Goal: Task Accomplishment & Management: Complete application form

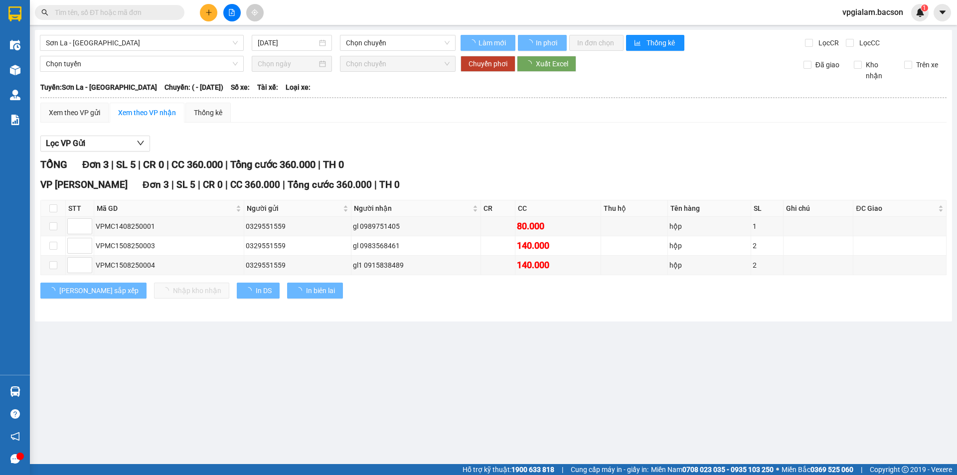
type input "[DATE]"
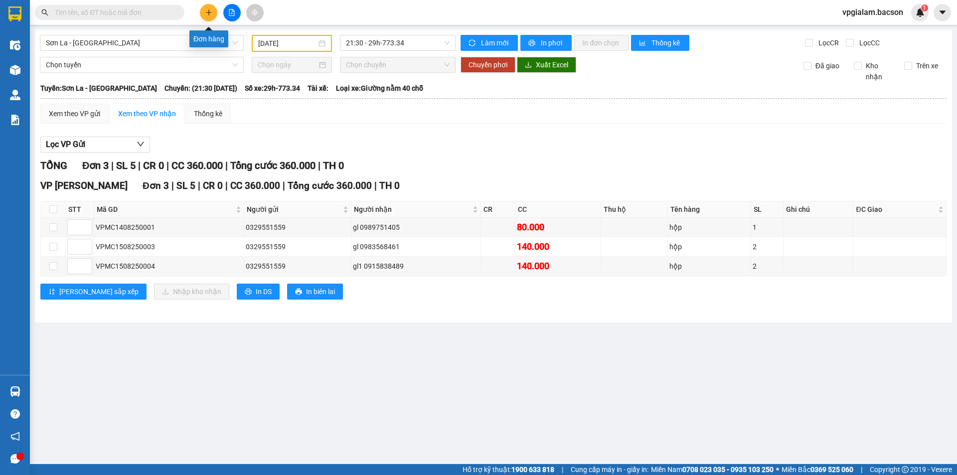
click at [208, 10] on icon "plus" at bounding box center [208, 12] width 7 height 7
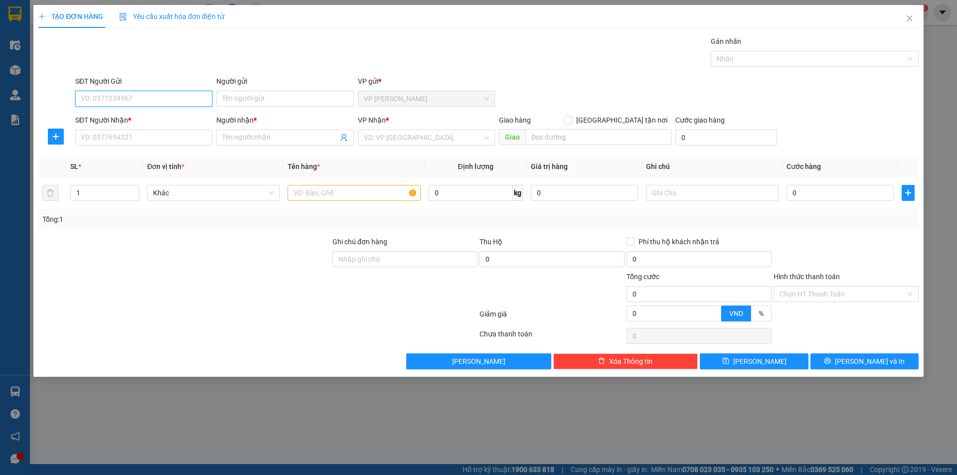
click at [177, 93] on input "SĐT Người Gửi" at bounding box center [143, 99] width 137 height 16
click at [255, 96] on input "Người gửi" at bounding box center [284, 99] width 137 height 16
type input "may"
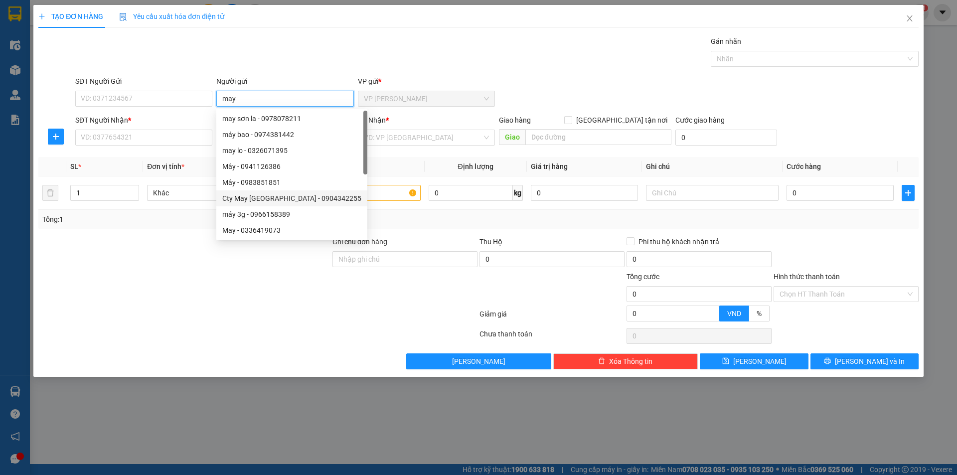
click at [250, 197] on div "Cty May [GEOGRAPHIC_DATA] - 0904342255" at bounding box center [291, 198] width 139 height 11
type input "0904342255"
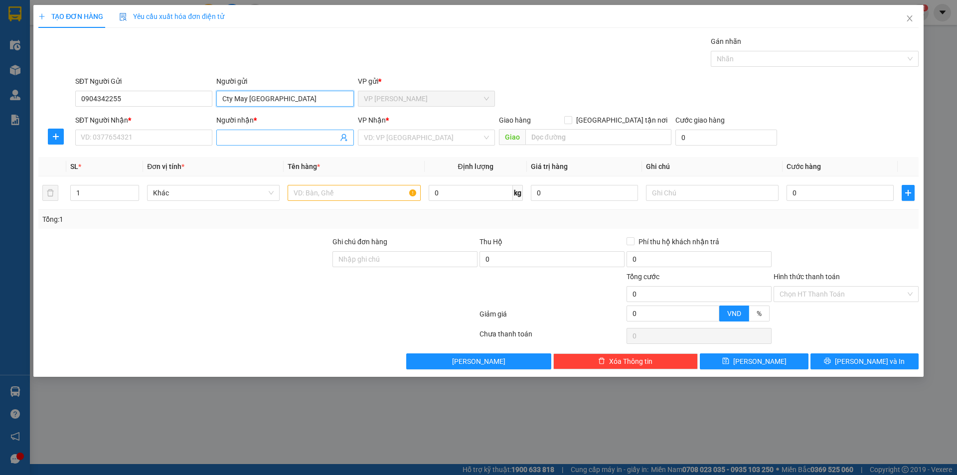
type input "Cty May [GEOGRAPHIC_DATA]"
click at [259, 136] on input "Người nhận *" at bounding box center [279, 137] width 115 height 11
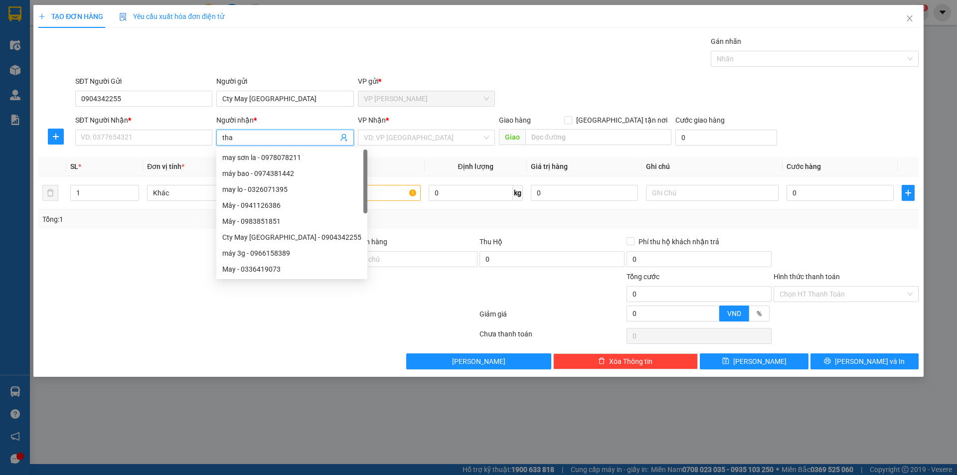
type input "thao"
click at [261, 175] on div "thảo - 03671348888" at bounding box center [298, 173] width 153 height 11
type input "03671348888"
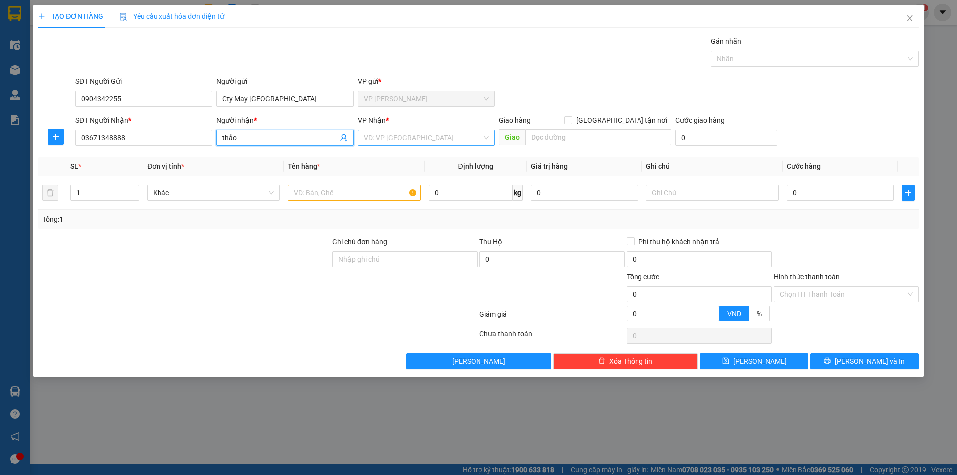
click at [488, 138] on div "VD: VP [GEOGRAPHIC_DATA]" at bounding box center [426, 138] width 137 height 16
type input "thảo"
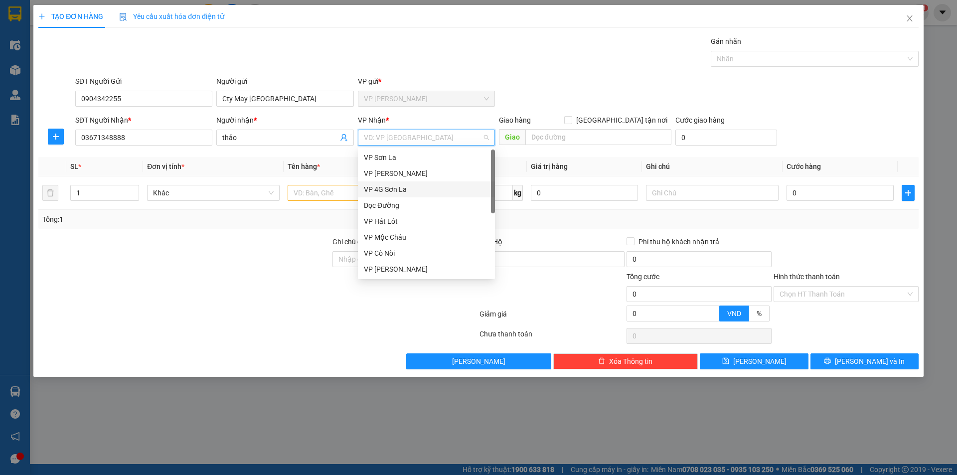
click at [406, 188] on div "VP 4G Sơn La" at bounding box center [426, 189] width 125 height 11
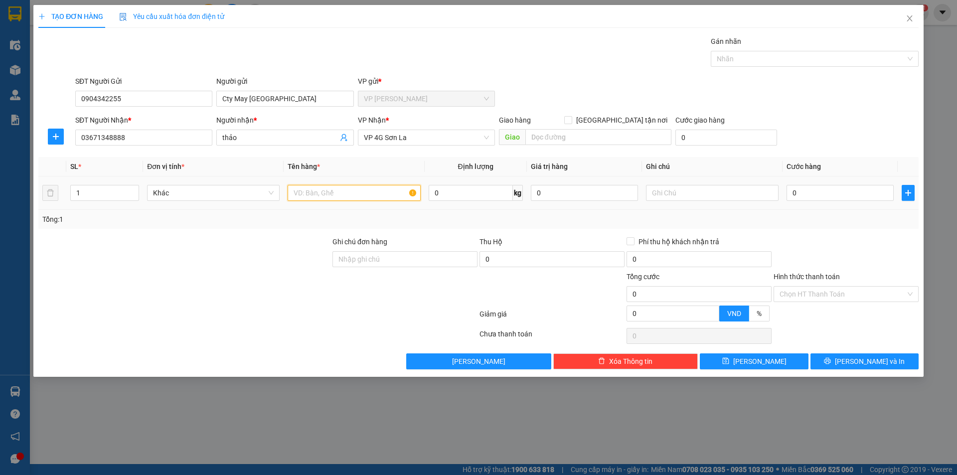
click at [353, 196] on input "text" at bounding box center [354, 193] width 133 height 16
type input "may mặc"
click at [793, 193] on input "0" at bounding box center [840, 193] width 107 height 16
type input "90"
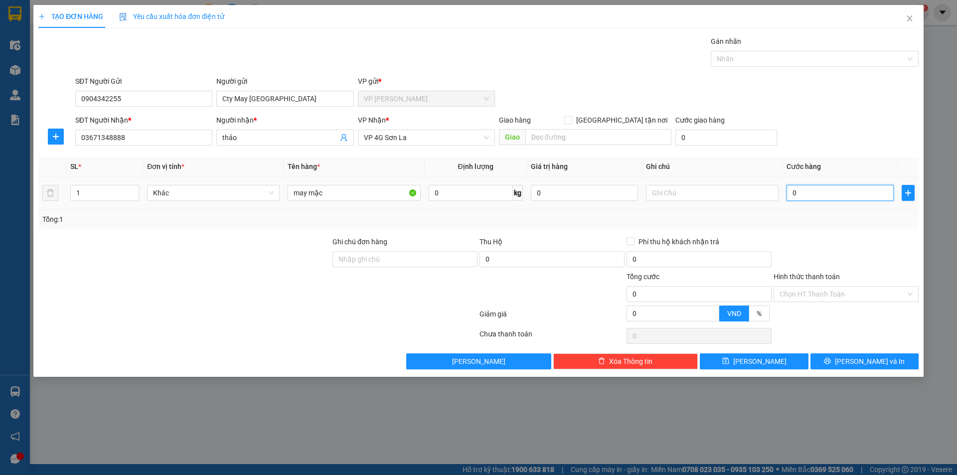
type input "90"
type input "900"
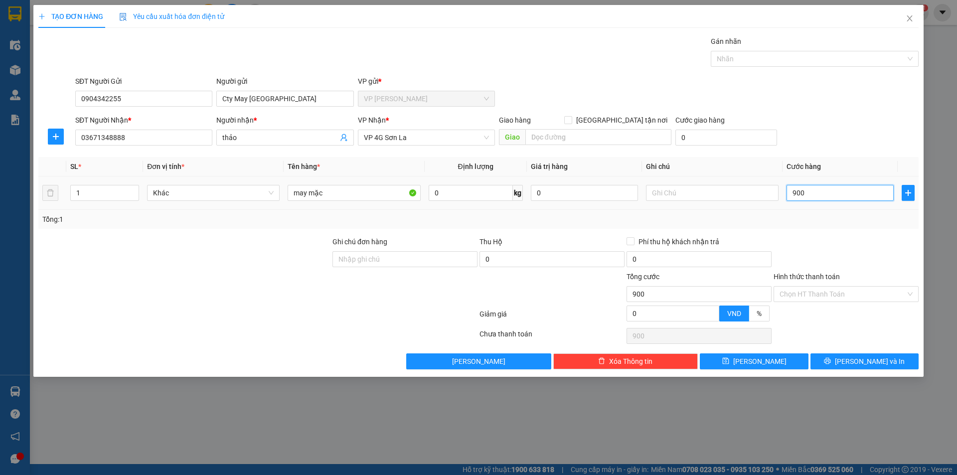
type input "9.000"
type input "90.000"
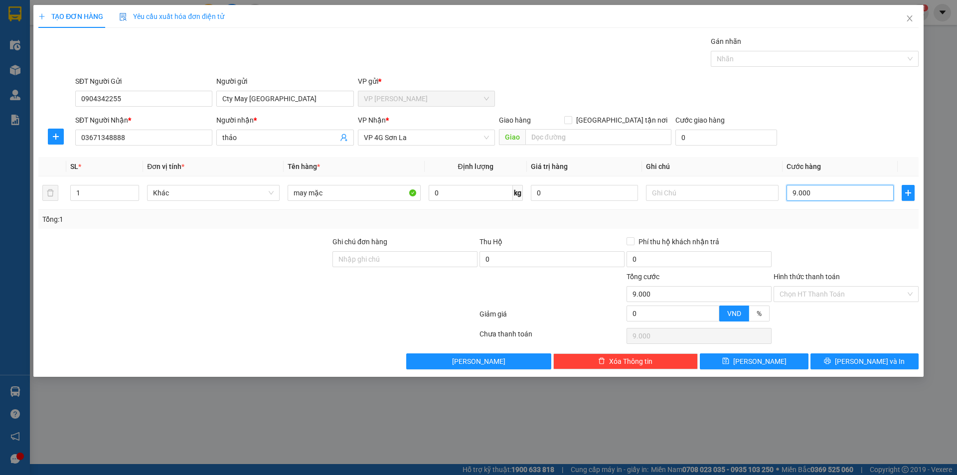
type input "90.000"
click at [911, 291] on div "Chọn HT Thanh Toán" at bounding box center [846, 294] width 145 height 16
type input "90.000"
click at [912, 294] on div "Chọn HT Thanh Toán" at bounding box center [846, 294] width 145 height 16
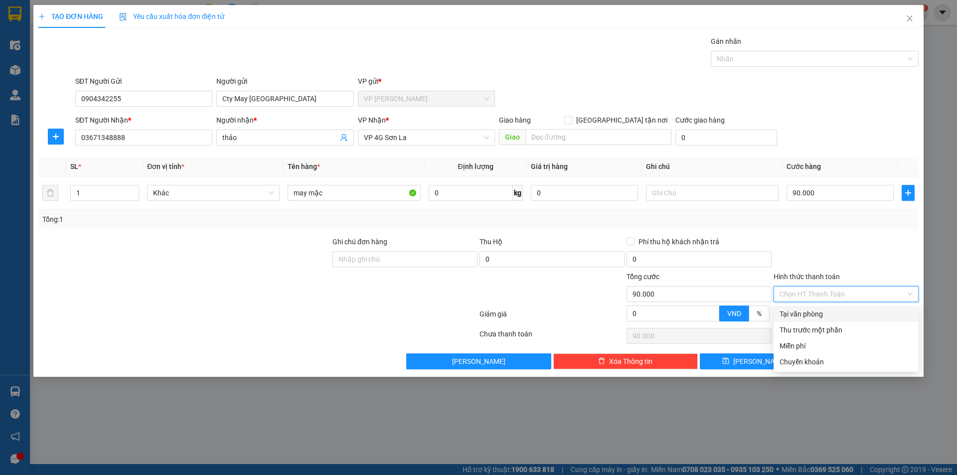
click at [817, 315] on div "Tại văn phòng" at bounding box center [846, 314] width 133 height 11
type input "0"
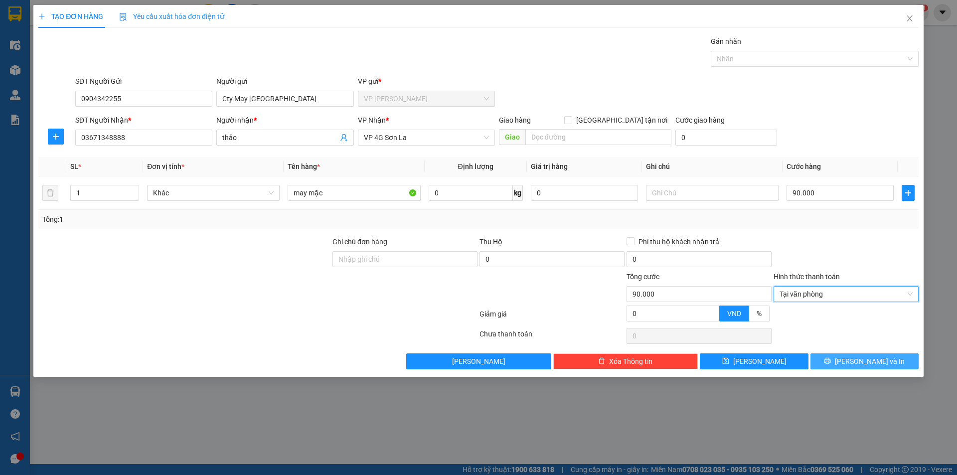
click at [876, 363] on span "[PERSON_NAME] và In" at bounding box center [870, 361] width 70 height 11
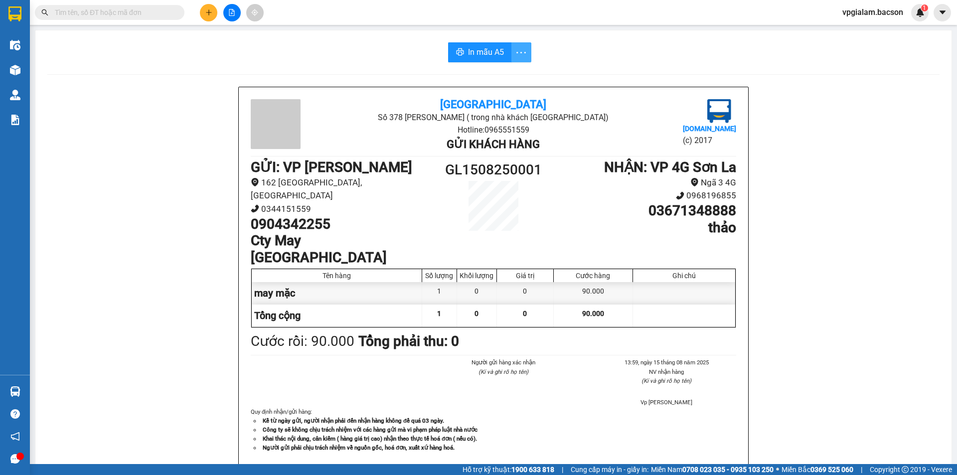
click at [520, 51] on icon "more" at bounding box center [521, 52] width 12 height 12
click at [477, 53] on span "In mẫu A5" at bounding box center [486, 52] width 36 height 12
click at [520, 54] on icon "more" at bounding box center [521, 52] width 12 height 12
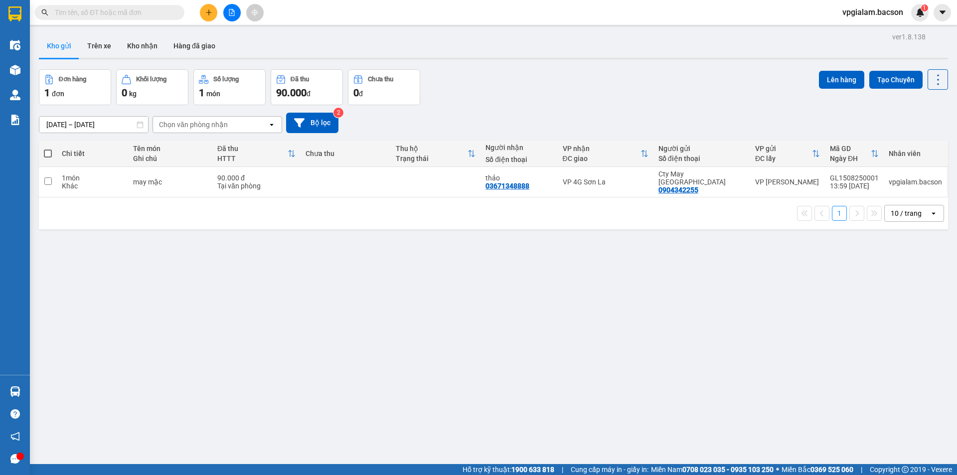
click at [210, 13] on icon "plus" at bounding box center [208, 12] width 7 height 7
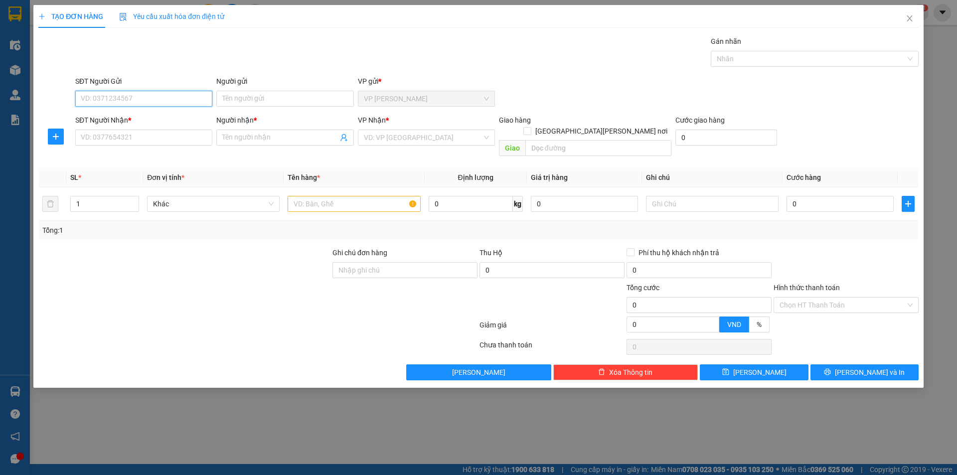
click at [165, 92] on input "SĐT Người Gửi" at bounding box center [143, 99] width 137 height 16
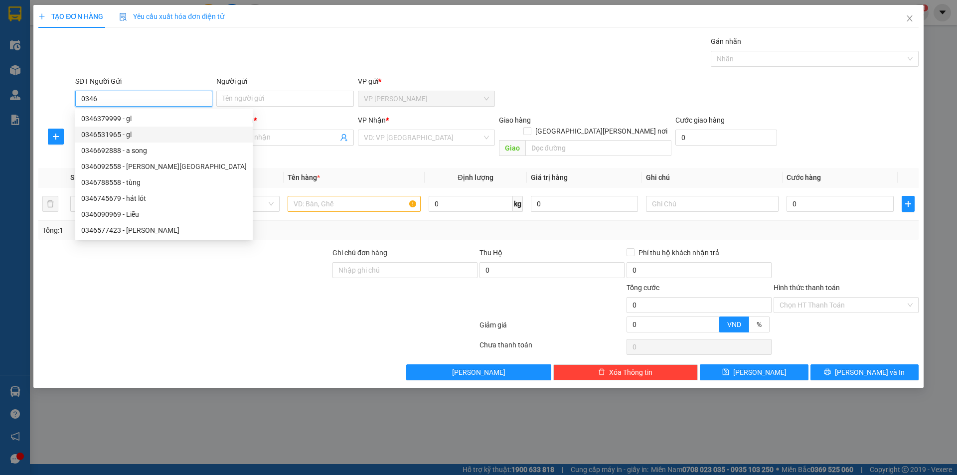
click at [126, 132] on div "0346531965 - gl" at bounding box center [164, 134] width 166 height 11
type input "0346531965"
type input "gl"
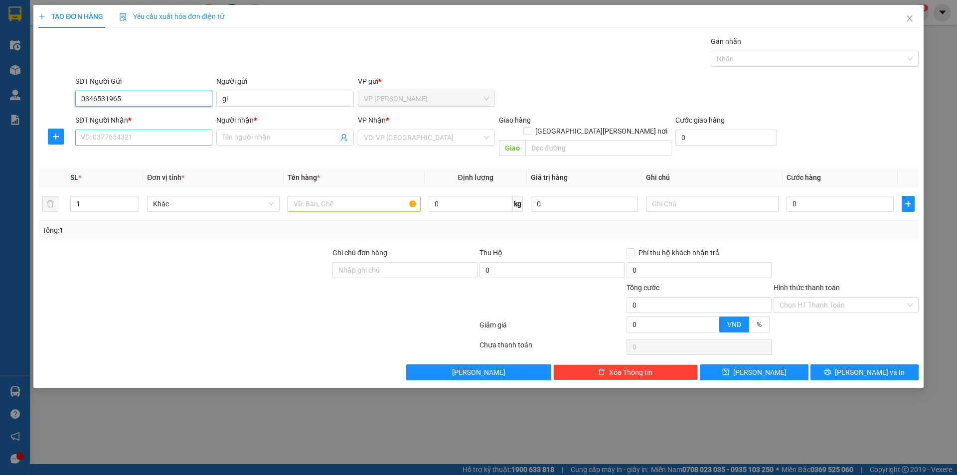
type input "0346531965"
click at [102, 139] on input "SĐT Người Nhận *" at bounding box center [143, 138] width 137 height 16
type input "0967791963"
click at [381, 138] on input "search" at bounding box center [423, 137] width 118 height 15
click at [241, 138] on input "Người nhận *" at bounding box center [279, 137] width 115 height 11
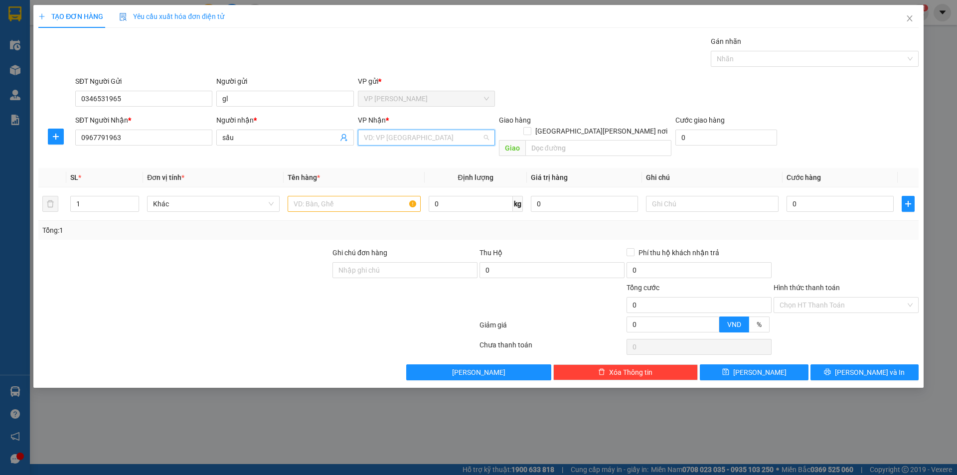
click at [423, 140] on input "search" at bounding box center [423, 137] width 118 height 15
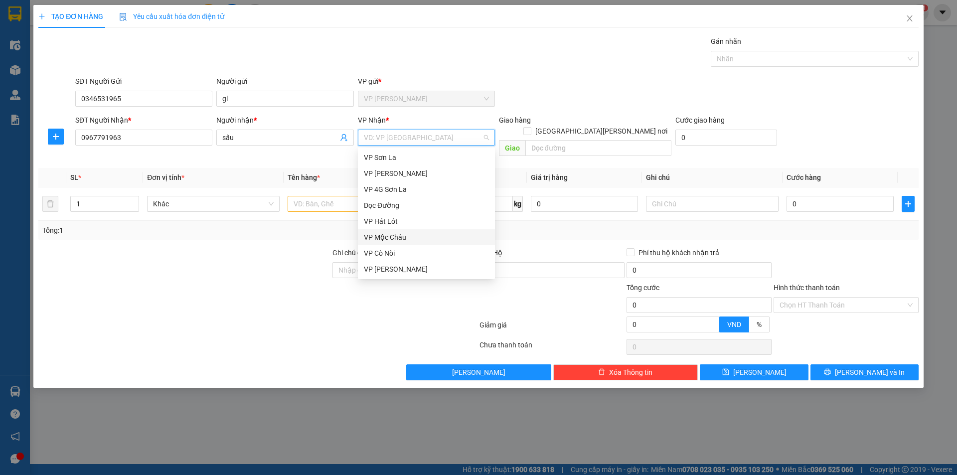
click at [407, 237] on div "VP Mộc Châu" at bounding box center [426, 237] width 125 height 11
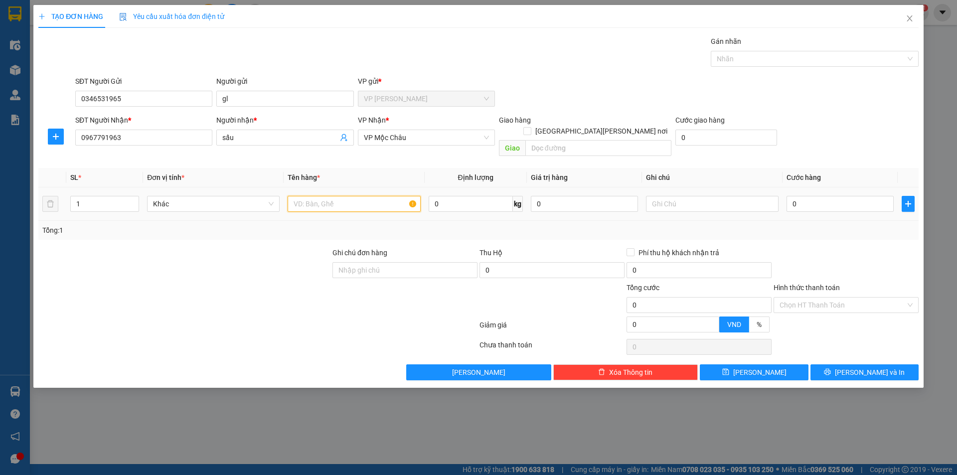
click at [370, 197] on input "text" at bounding box center [354, 204] width 133 height 16
click at [269, 138] on input "sấu" at bounding box center [279, 137] width 115 height 11
type input "s"
click at [319, 203] on input "text" at bounding box center [354, 204] width 133 height 16
type input "d"
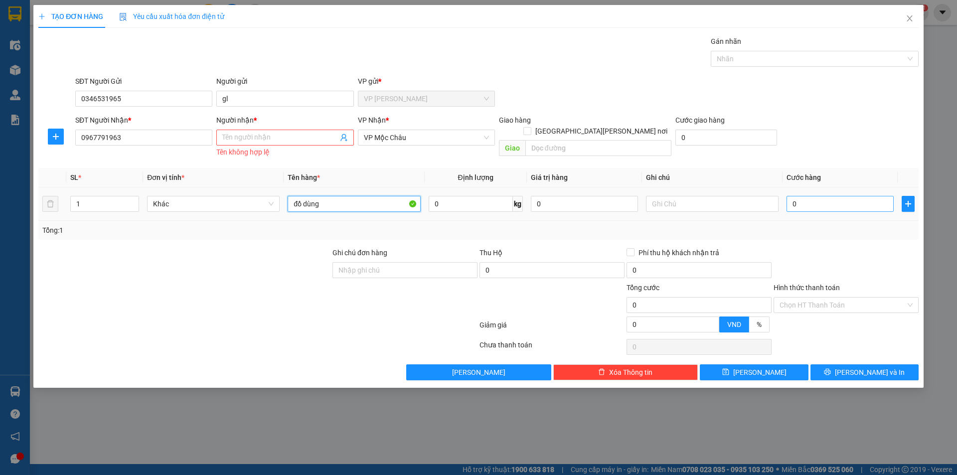
type input "đồ dùng"
click at [794, 204] on input "0" at bounding box center [840, 204] width 107 height 16
click at [794, 203] on input "0" at bounding box center [840, 204] width 107 height 16
type input "60"
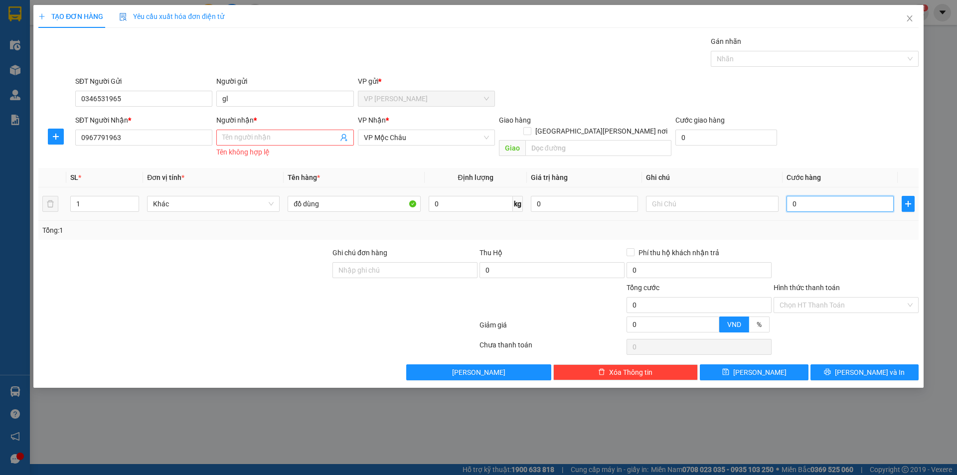
type input "60"
type input "600"
type input "6.000"
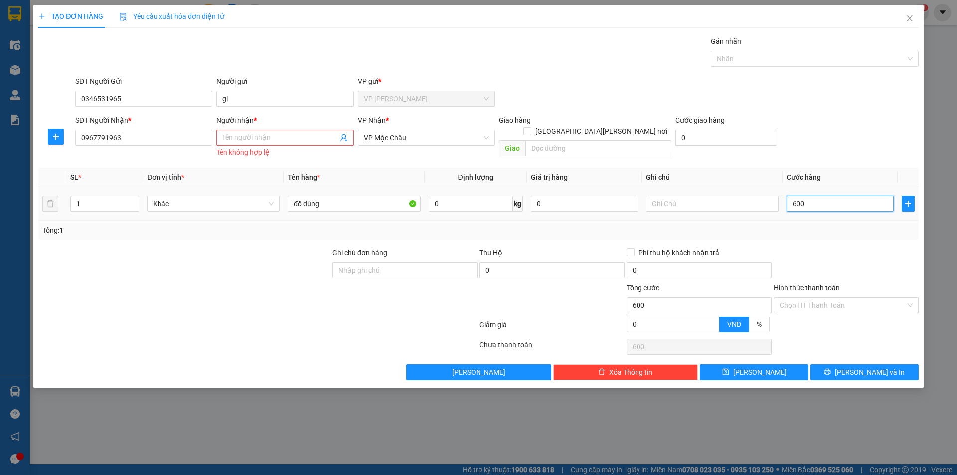
type input "6.000"
type input "60.000"
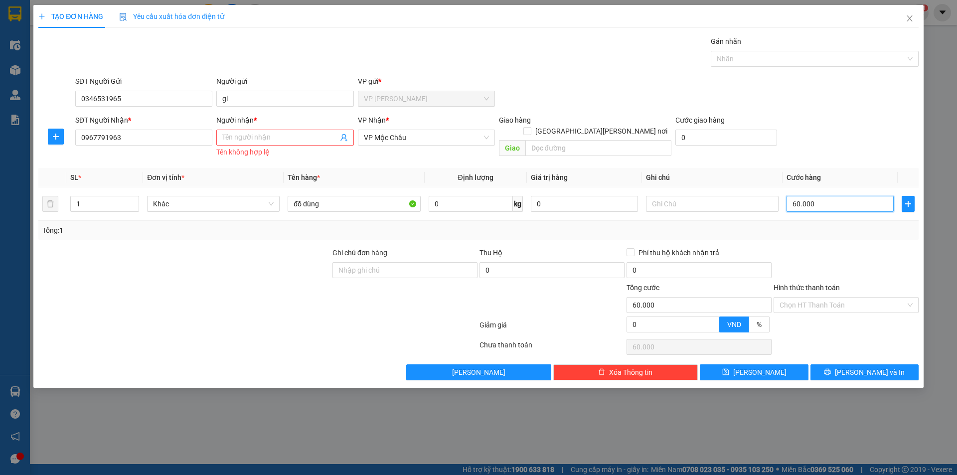
type input "60.000"
click at [771, 374] on button "[PERSON_NAME]" at bounding box center [754, 372] width 108 height 16
click at [293, 134] on input "Người nhận *" at bounding box center [279, 137] width 115 height 11
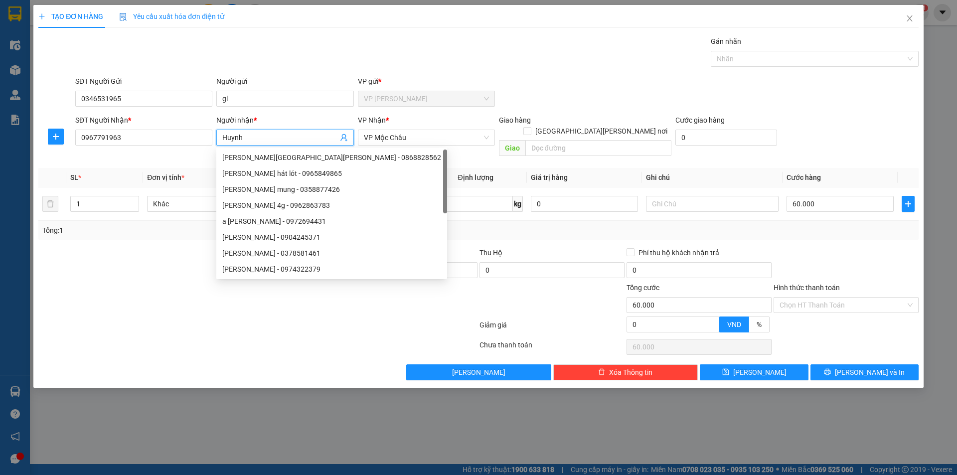
type input "Huynh"
click at [376, 317] on div at bounding box center [257, 327] width 441 height 20
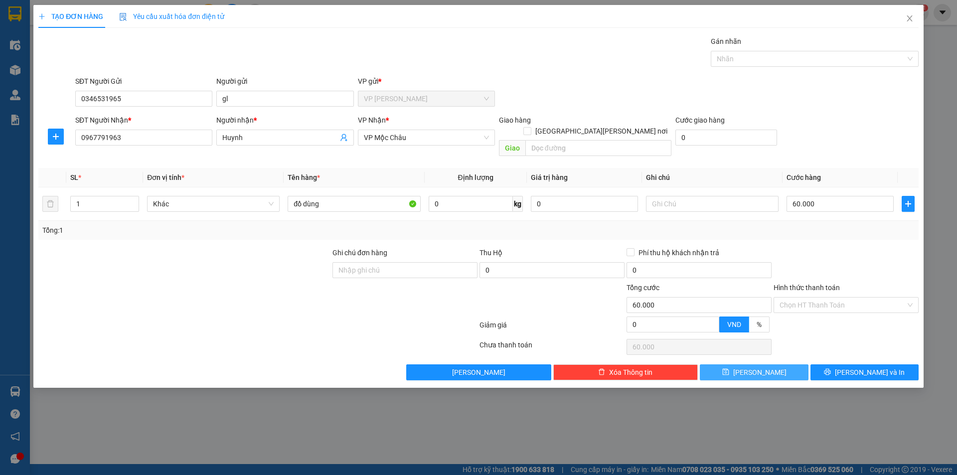
click at [729, 368] on icon "save" at bounding box center [725, 371] width 7 height 7
type input "0"
click at [79, 15] on span "TẠO ĐƠN HÀNG" at bounding box center [70, 16] width 65 height 8
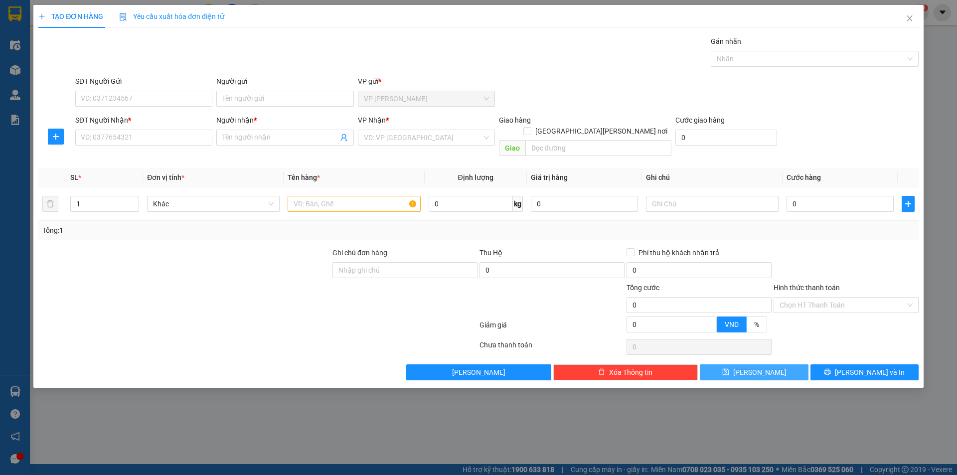
click at [782, 364] on button "[PERSON_NAME]" at bounding box center [754, 372] width 108 height 16
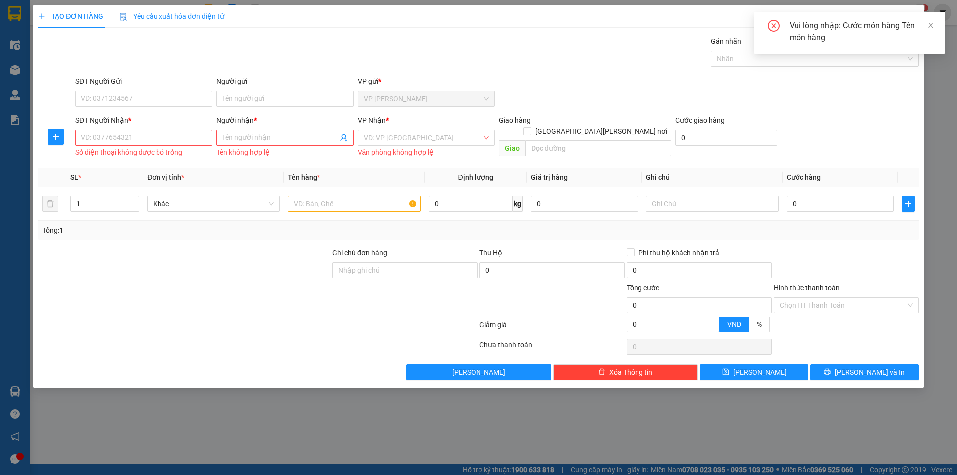
click at [899, 29] on div "Vui lòng nhập: Cước món hàng Tên món hàng" at bounding box center [862, 32] width 144 height 24
click at [933, 23] on icon "close" at bounding box center [930, 25] width 7 height 7
click at [909, 14] on span "Close" at bounding box center [910, 19] width 28 height 28
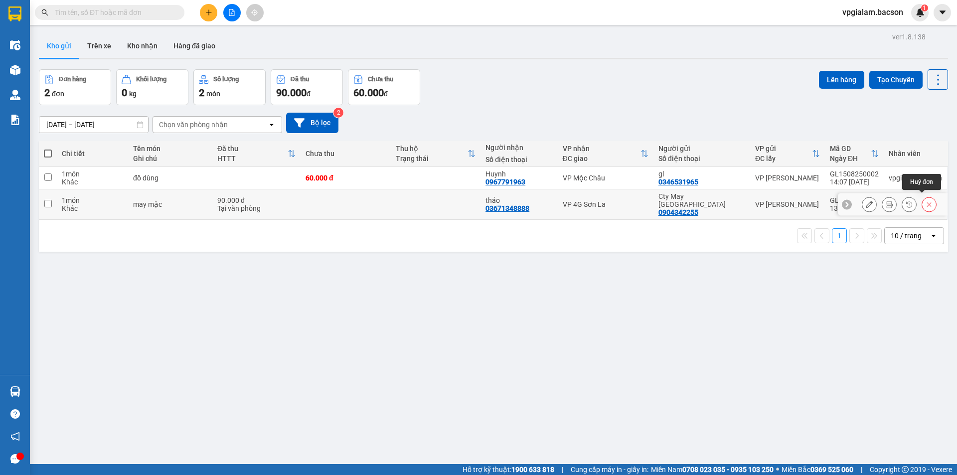
click at [927, 202] on icon at bounding box center [929, 204] width 4 height 4
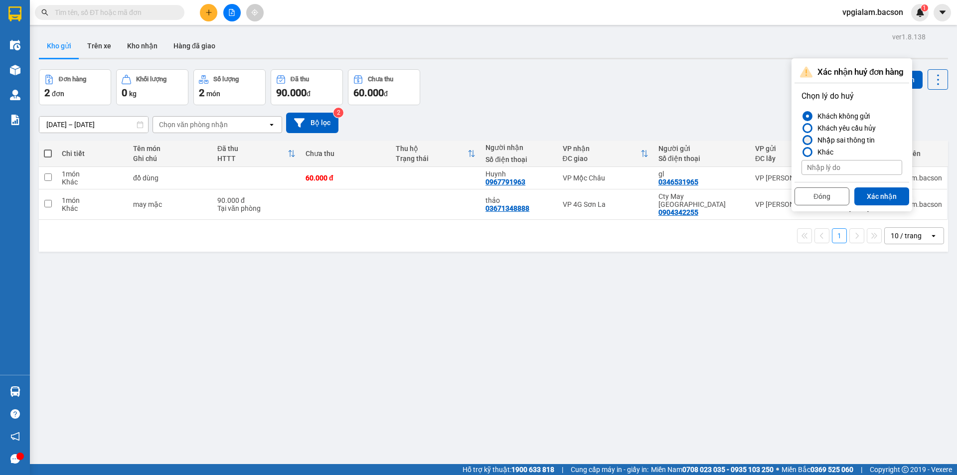
click at [809, 138] on div at bounding box center [807, 140] width 7 height 7
click at [802, 140] on input "Nhập sai thông tin" at bounding box center [802, 140] width 0 height 0
click at [891, 194] on button "Xác nhận" at bounding box center [881, 196] width 55 height 18
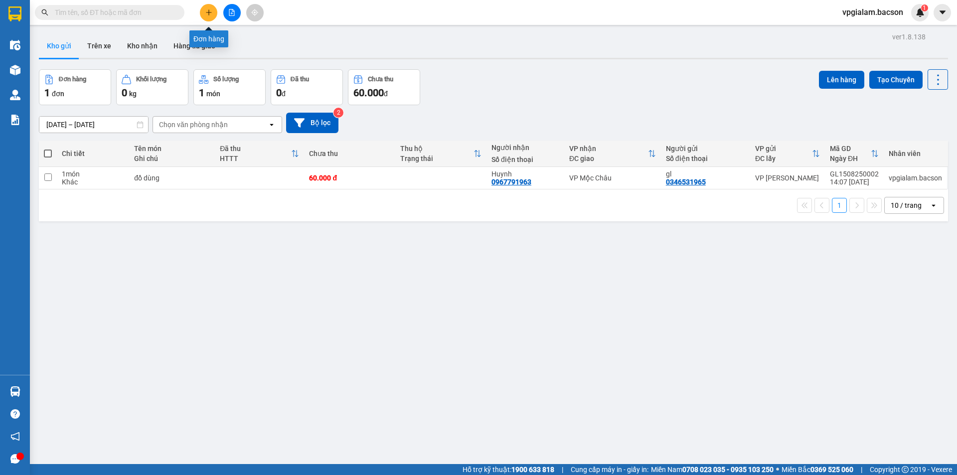
click at [207, 10] on icon "plus" at bounding box center [208, 12] width 7 height 7
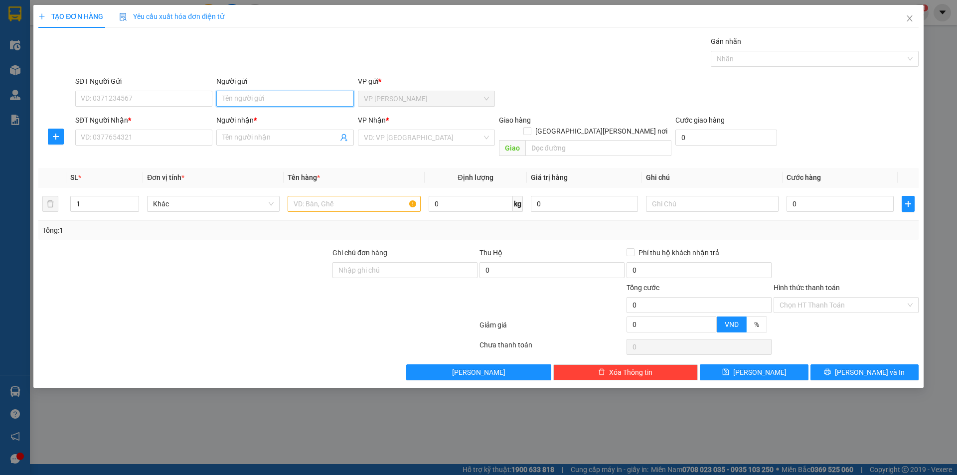
click at [277, 99] on input "Người gửi" at bounding box center [284, 99] width 137 height 16
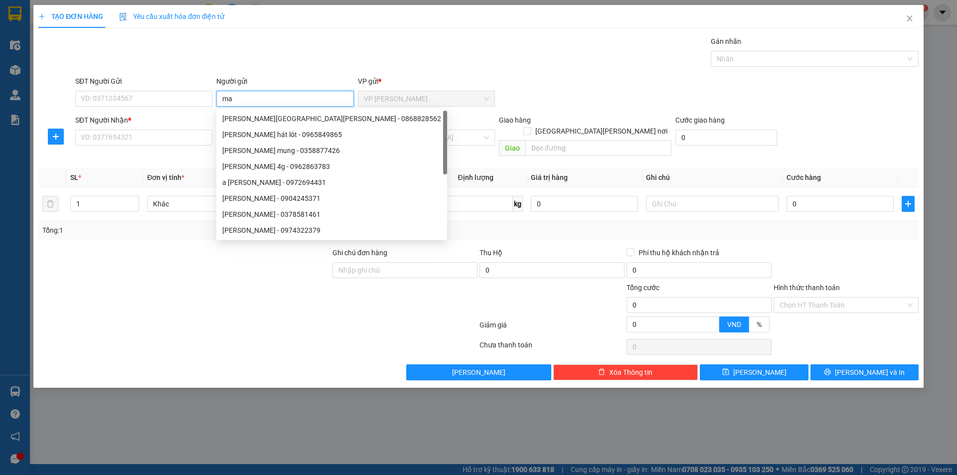
type input "may"
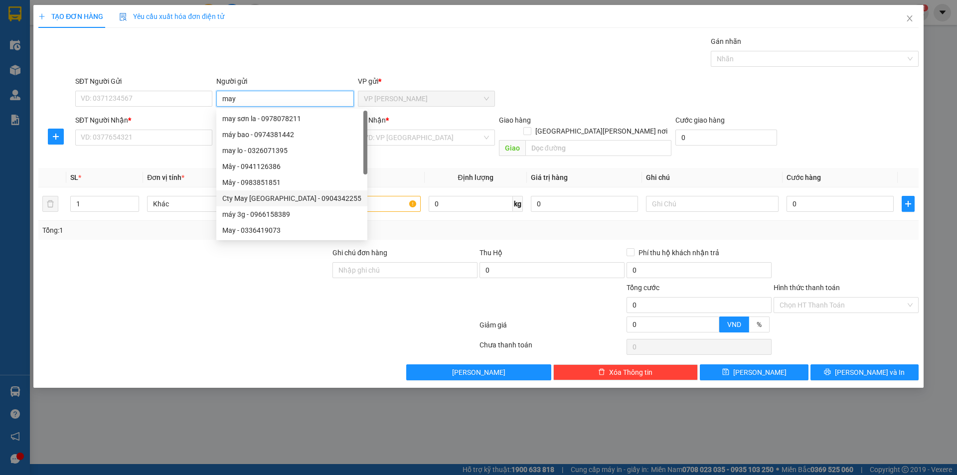
click at [285, 198] on div "Cty May [GEOGRAPHIC_DATA] - 0904342255" at bounding box center [291, 198] width 139 height 11
type input "0904342255"
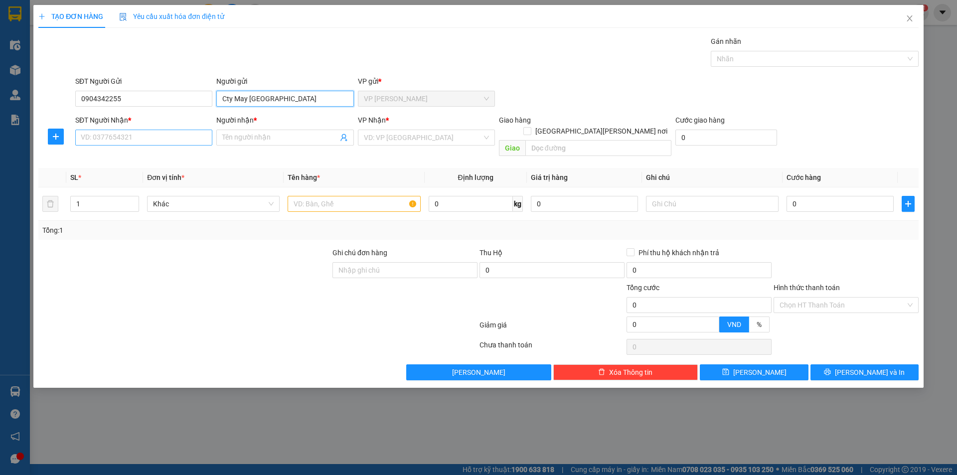
type input "Cty May [GEOGRAPHIC_DATA]"
click at [179, 136] on input "SĐT Người Nhận *" at bounding box center [143, 138] width 137 height 16
click at [240, 139] on input "Người nhận *" at bounding box center [279, 137] width 115 height 11
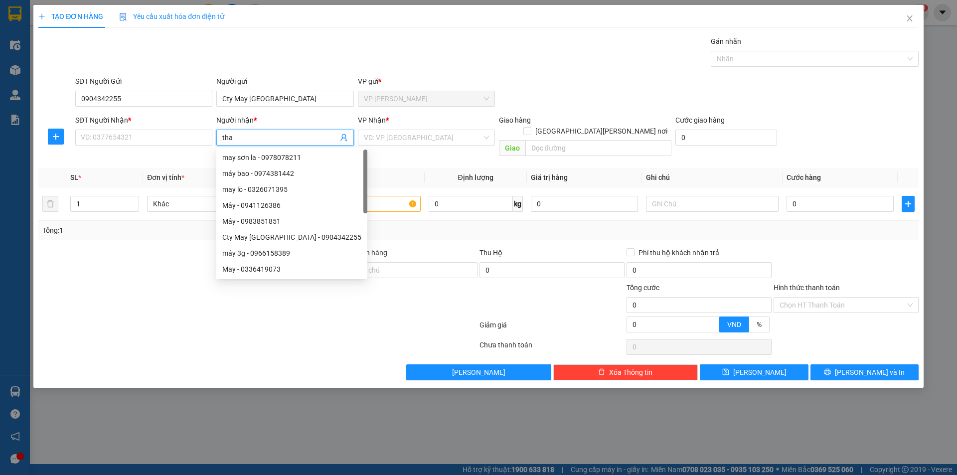
type input "thao"
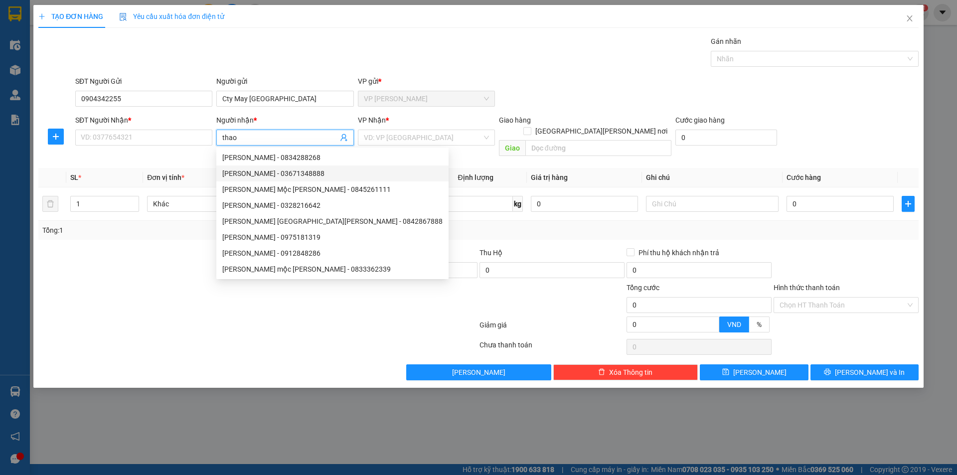
click at [282, 173] on div "thảo - 03671348888" at bounding box center [332, 173] width 220 height 11
type input "03671348888"
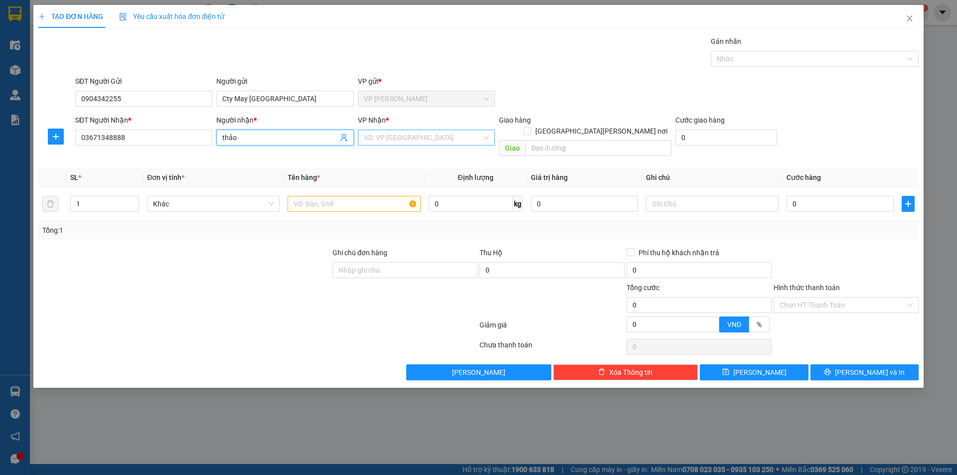
click at [487, 136] on div "VD: VP [GEOGRAPHIC_DATA]" at bounding box center [426, 138] width 137 height 16
type input "thảo"
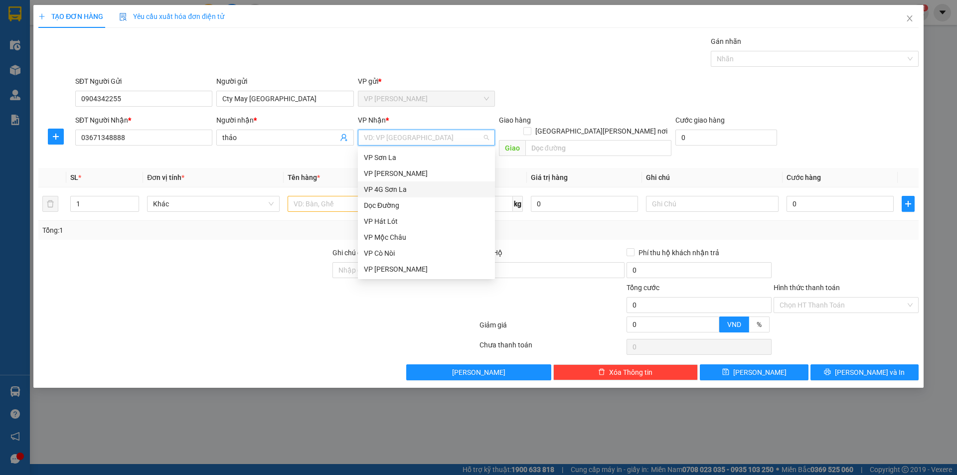
click at [407, 190] on div "VP 4G Sơn La" at bounding box center [426, 189] width 125 height 11
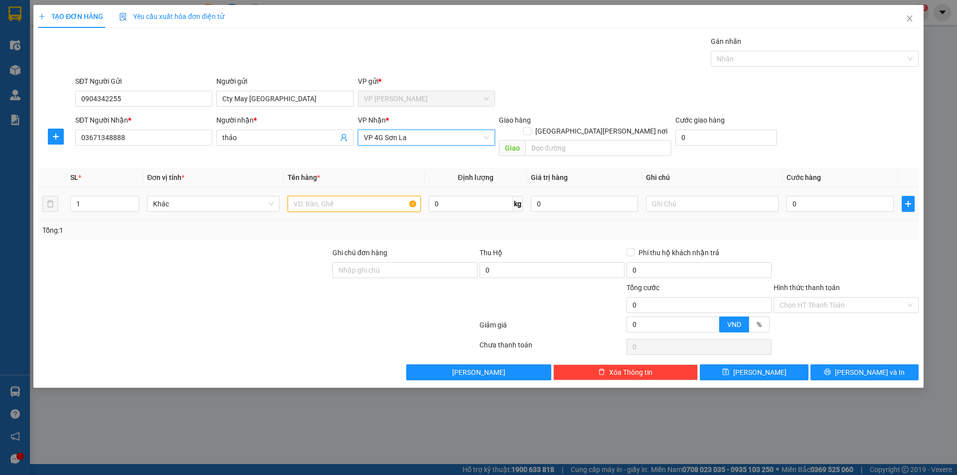
click at [329, 196] on input "text" at bounding box center [354, 204] width 133 height 16
click at [492, 135] on div "VP 4G Sơn La" at bounding box center [426, 138] width 137 height 16
type input "may mặc"
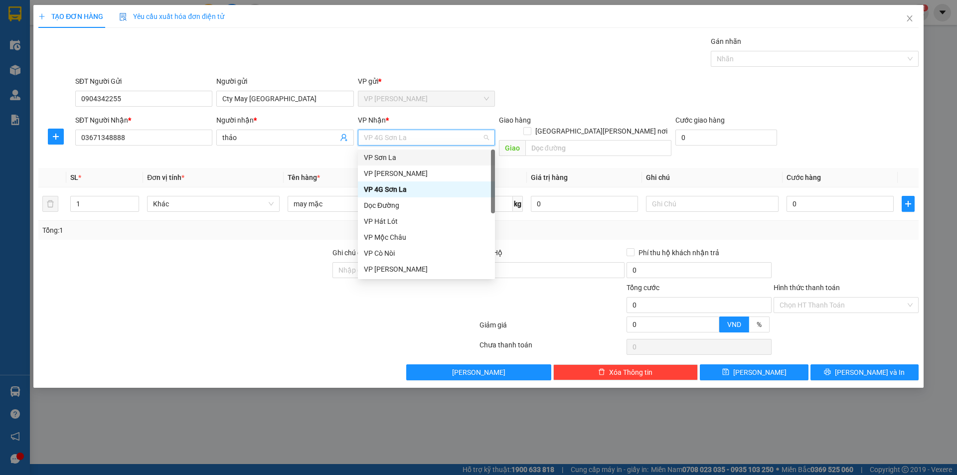
click at [405, 157] on div "VP Sơn La" at bounding box center [426, 157] width 125 height 11
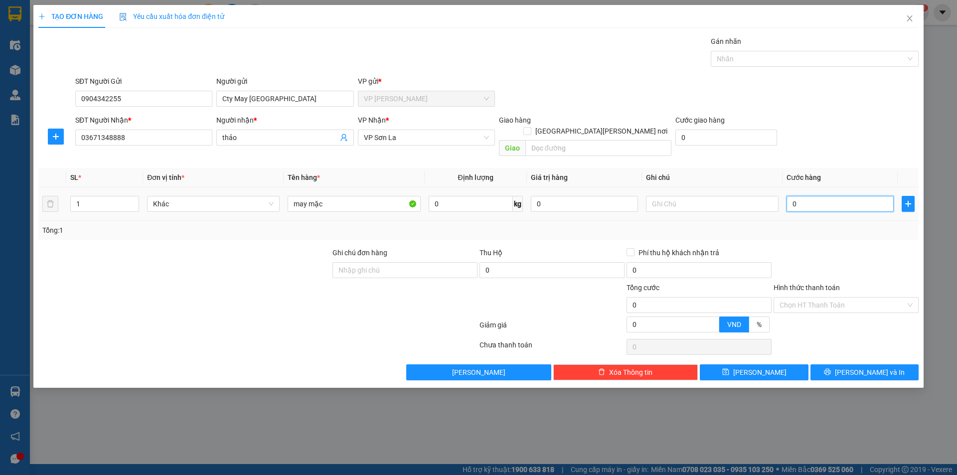
click at [793, 196] on input "0" at bounding box center [840, 204] width 107 height 16
type input "80"
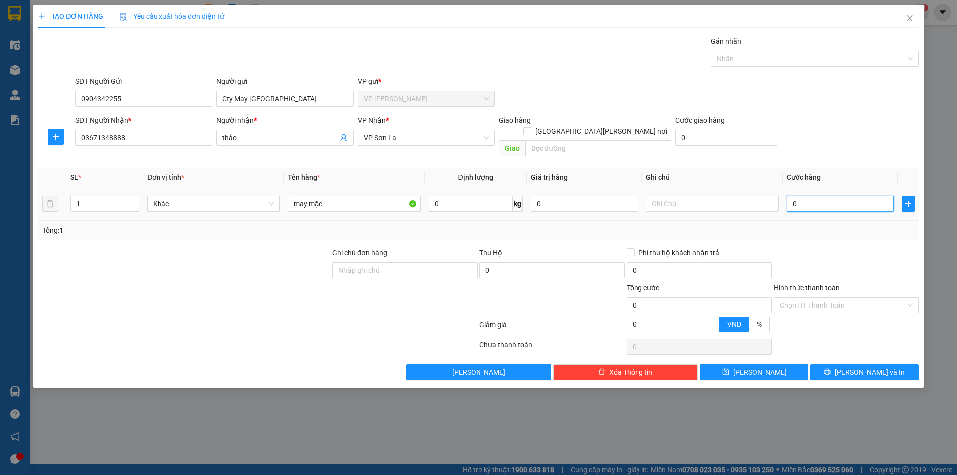
type input "80"
type input "800"
type input "8.000"
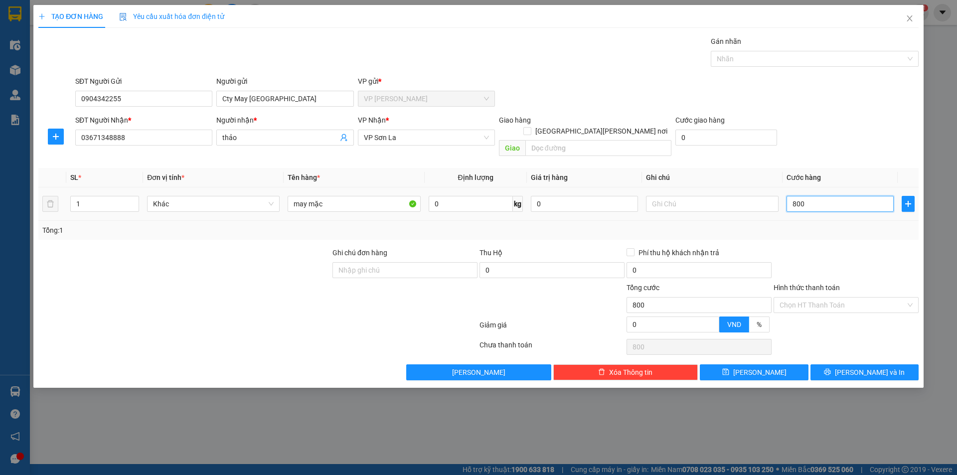
type input "8.000"
type input "80.000"
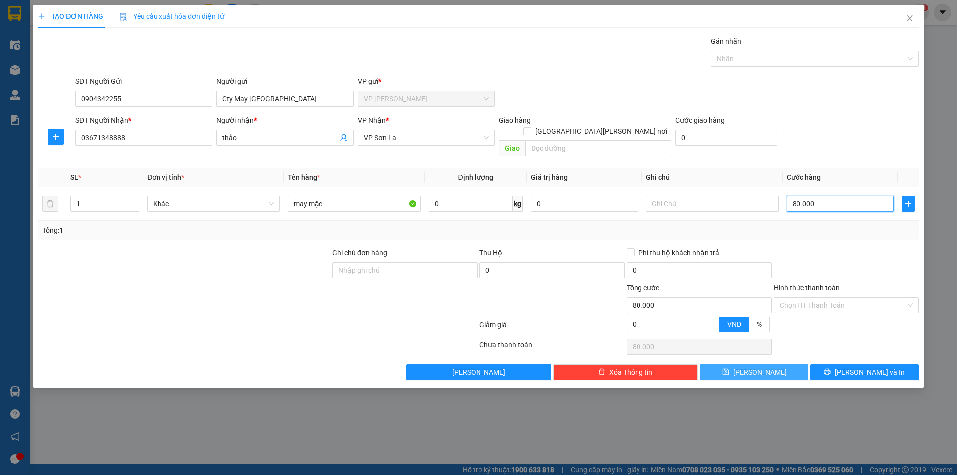
type input "80.000"
click at [773, 364] on button "[PERSON_NAME]" at bounding box center [754, 372] width 108 height 16
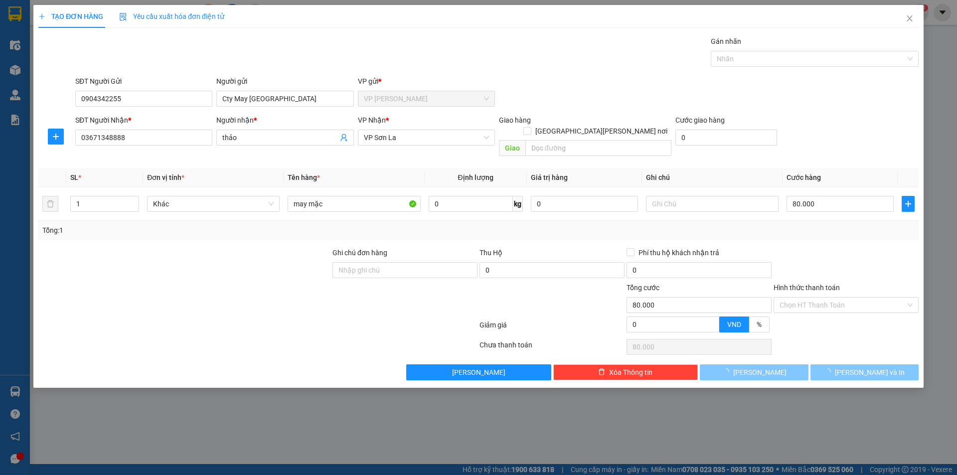
type input "0"
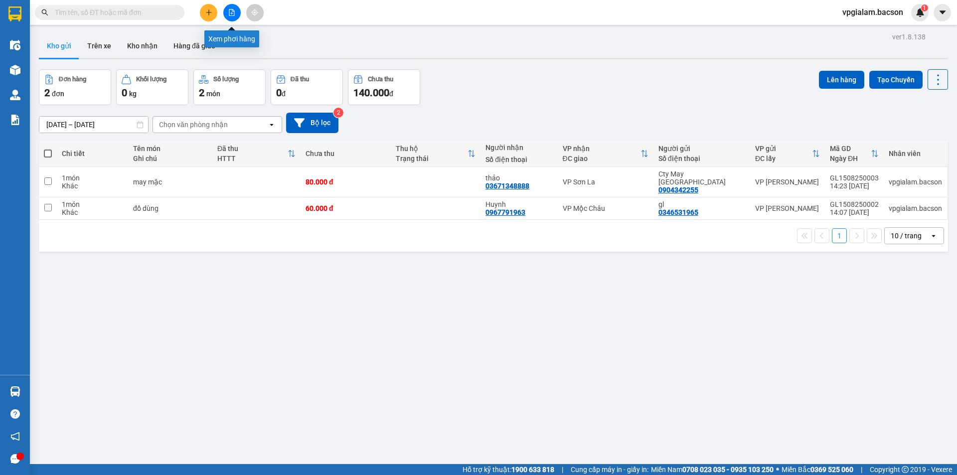
click at [233, 10] on icon "file-add" at bounding box center [231, 12] width 7 height 7
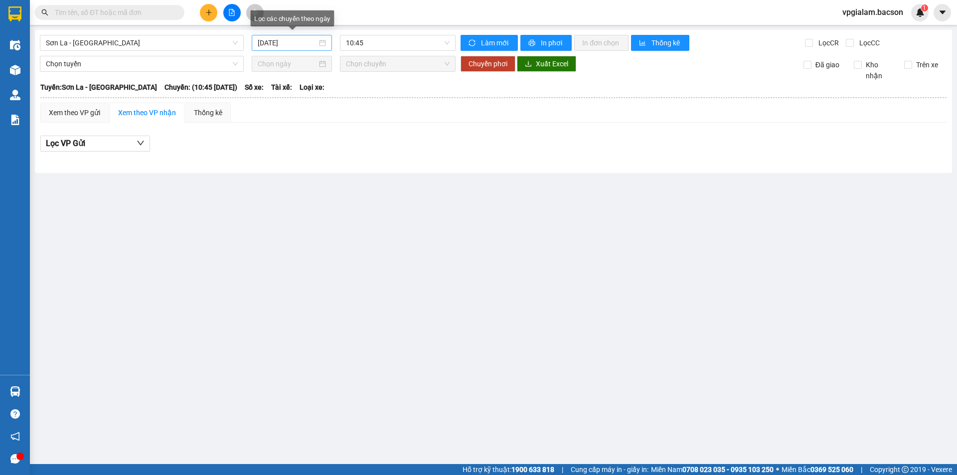
click at [324, 42] on div "[DATE]" at bounding box center [292, 42] width 68 height 11
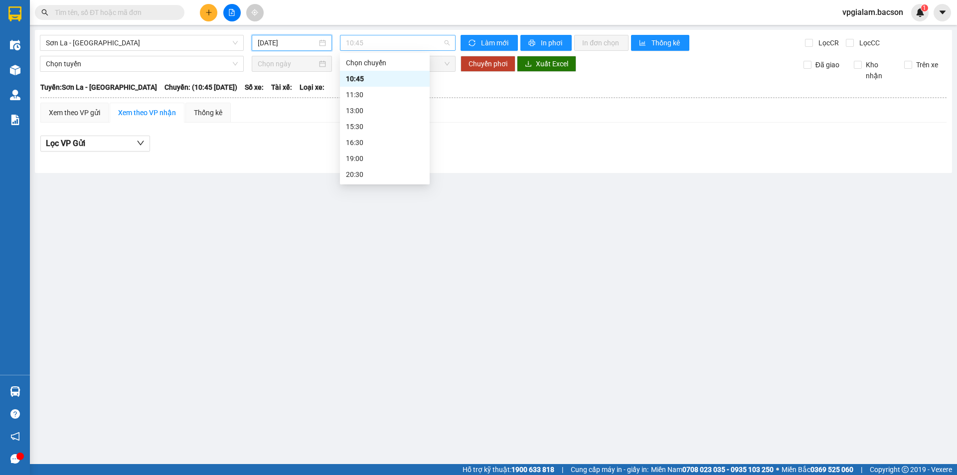
click at [452, 38] on div "10:45" at bounding box center [398, 43] width 116 height 16
click at [321, 41] on div "[DATE]" at bounding box center [292, 42] width 68 height 11
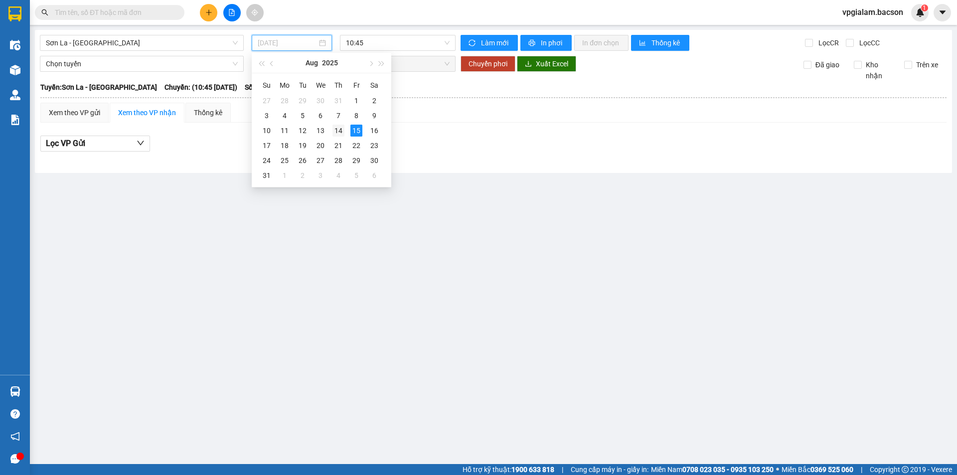
click at [340, 130] on div "14" at bounding box center [339, 131] width 12 height 12
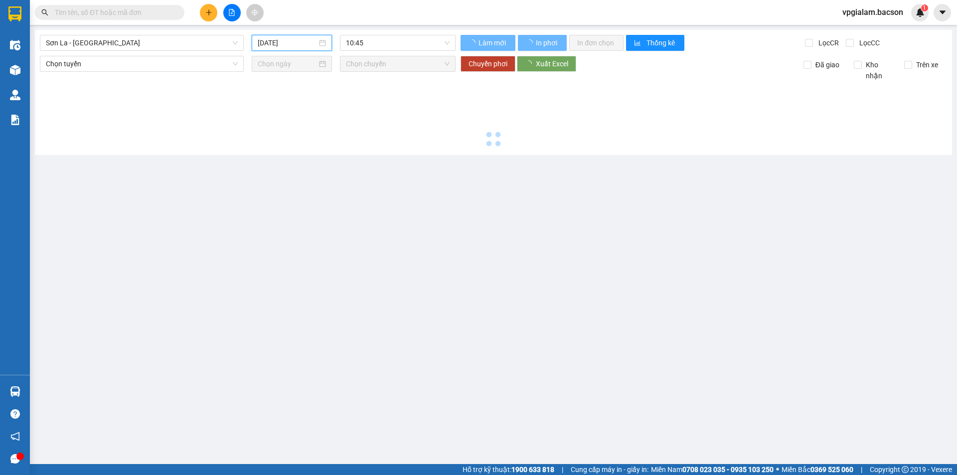
type input "[DATE]"
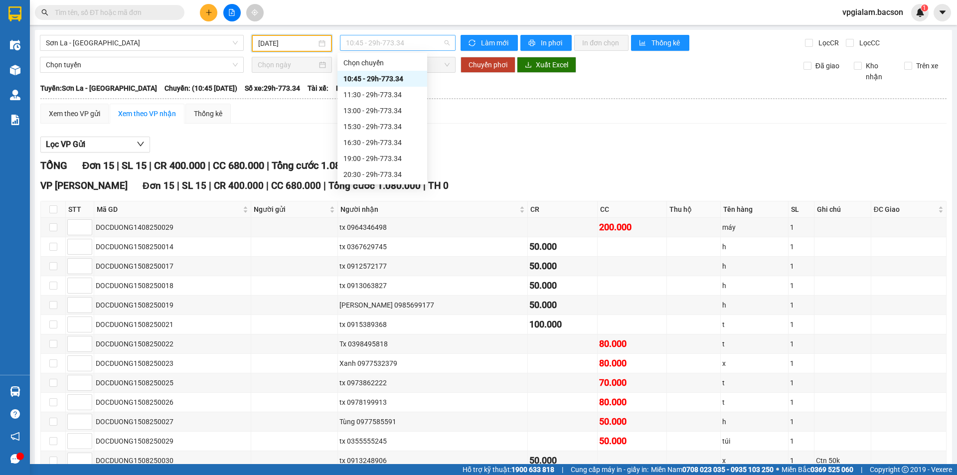
click at [445, 46] on span "10:45 - 29h-773.34" at bounding box center [398, 42] width 104 height 15
click at [384, 143] on div "21:30 - 29h-773.34" at bounding box center [382, 142] width 78 height 11
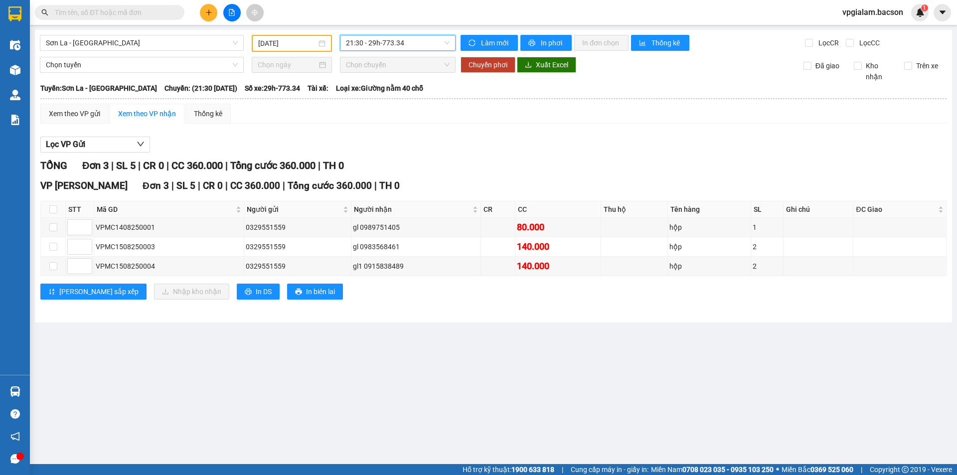
click at [445, 40] on span "21:30 - 29h-773.34" at bounding box center [398, 42] width 104 height 15
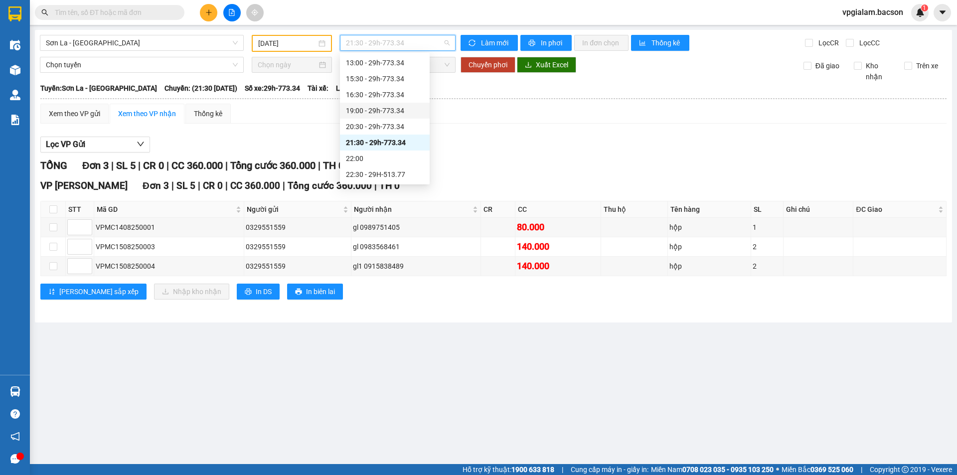
click at [385, 107] on div "19:00 - 29h-773.34" at bounding box center [385, 110] width 78 height 11
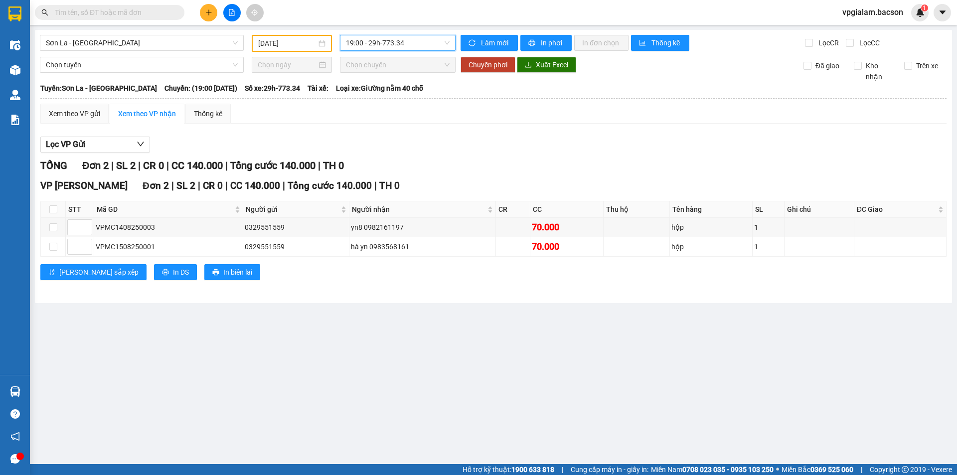
click at [446, 39] on span "19:00 - 29h-773.34" at bounding box center [398, 42] width 104 height 15
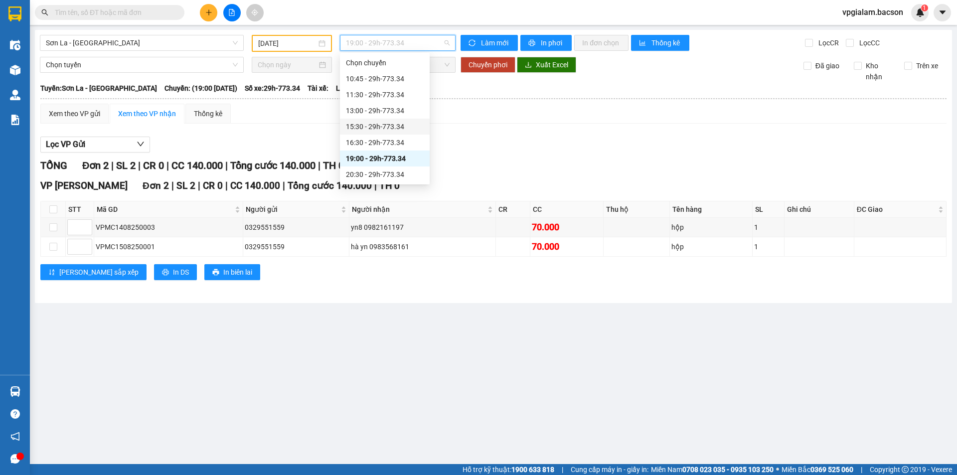
click at [380, 128] on div "15:30 - 29h-773.34" at bounding box center [385, 126] width 78 height 11
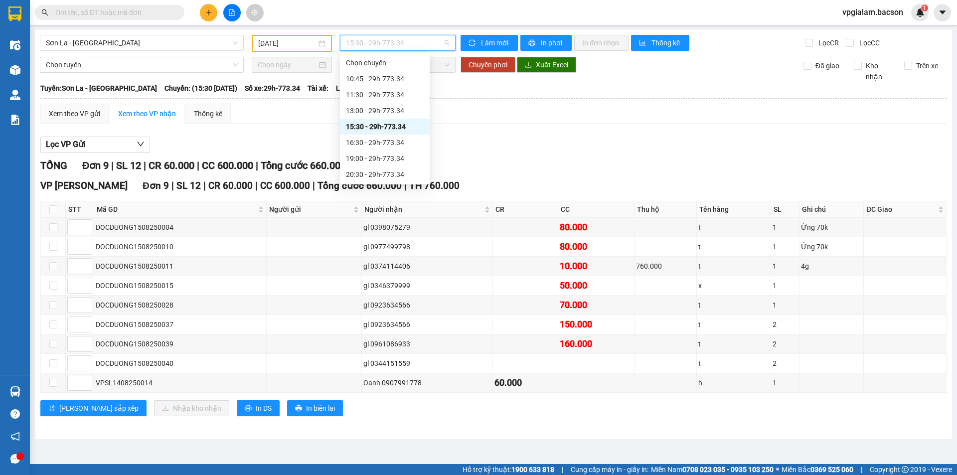
click at [446, 42] on span "15:30 - 29h-773.34" at bounding box center [398, 42] width 104 height 15
click at [393, 108] on div "13:00 - 29h-773.34" at bounding box center [385, 110] width 78 height 11
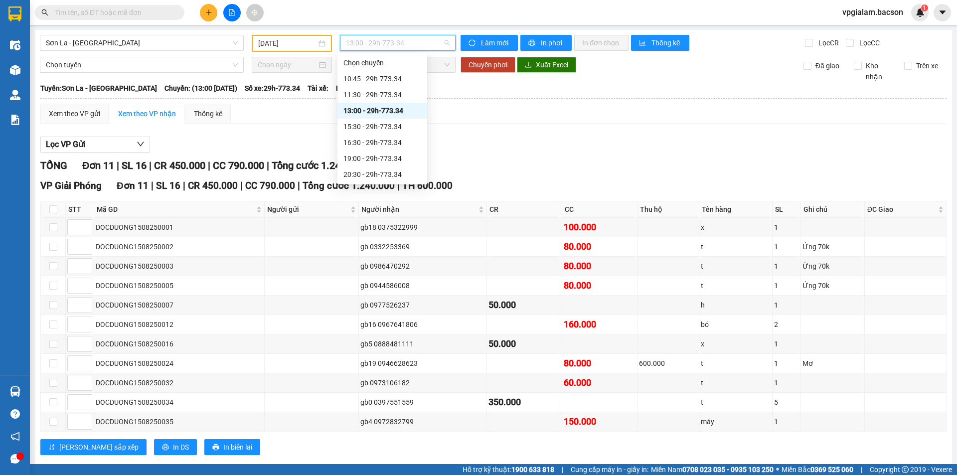
click at [450, 43] on div "13:00 - 29h-773.34" at bounding box center [398, 43] width 116 height 16
click at [381, 91] on div "11:30 - 29h-773.34" at bounding box center [382, 94] width 78 height 11
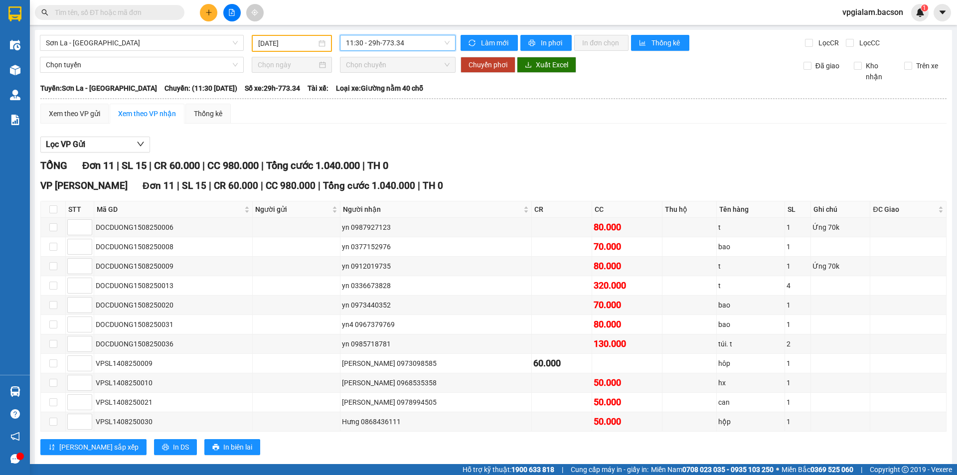
click at [443, 40] on span "11:30 - 29h-773.34" at bounding box center [398, 42] width 104 height 15
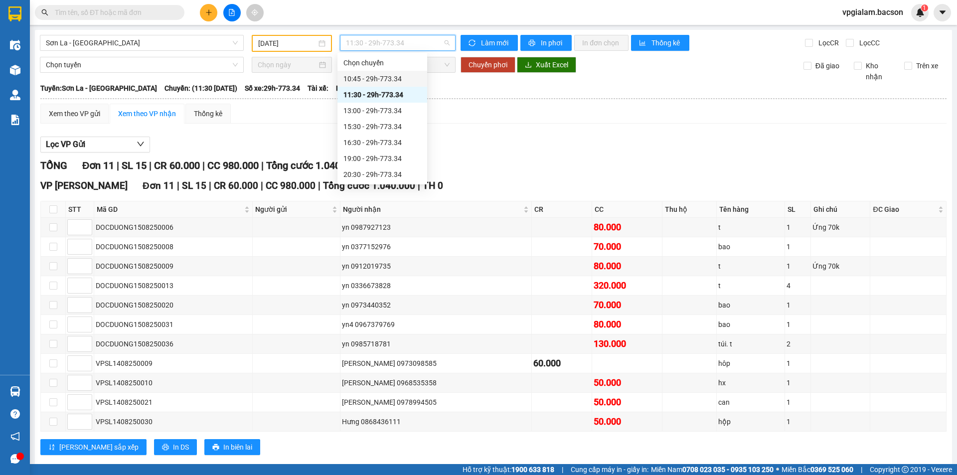
click at [388, 76] on div "10:45 - 29h-773.34" at bounding box center [382, 78] width 78 height 11
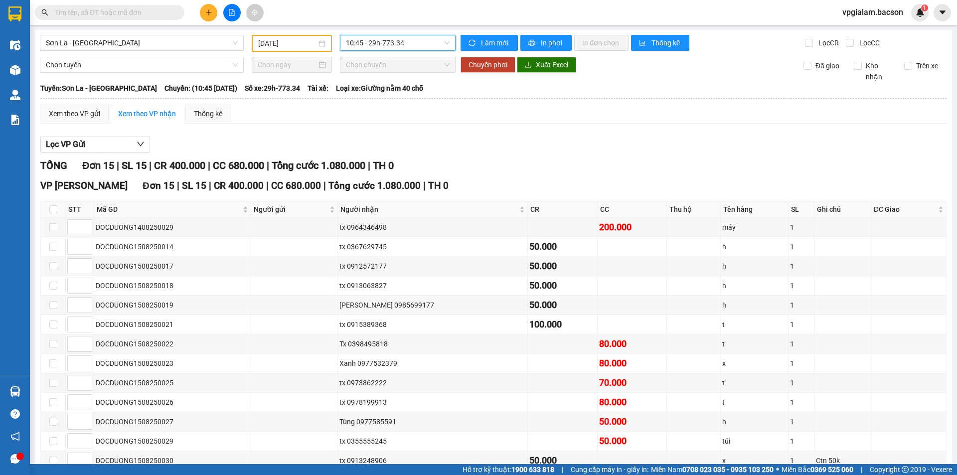
click at [446, 40] on span "10:45 - 29h-773.34" at bounding box center [398, 42] width 104 height 15
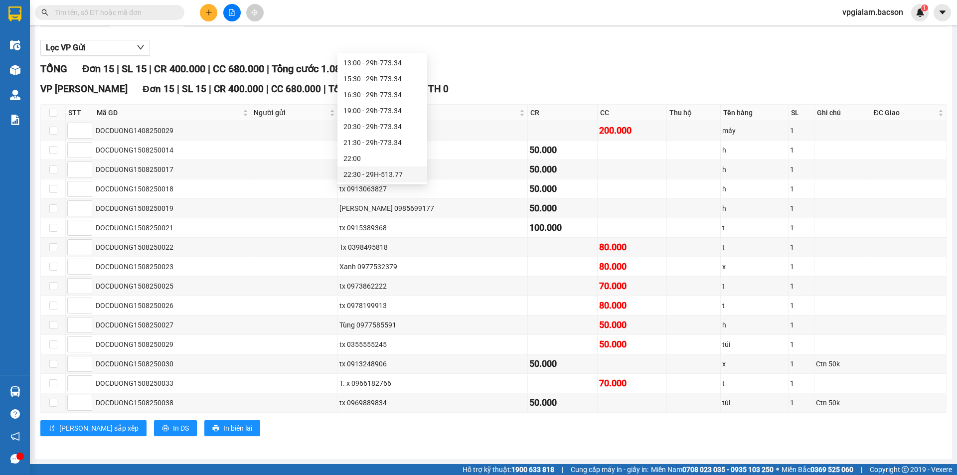
scroll to position [48, 0]
click at [399, 175] on div "22:30 - 29H-513.77" at bounding box center [382, 174] width 78 height 11
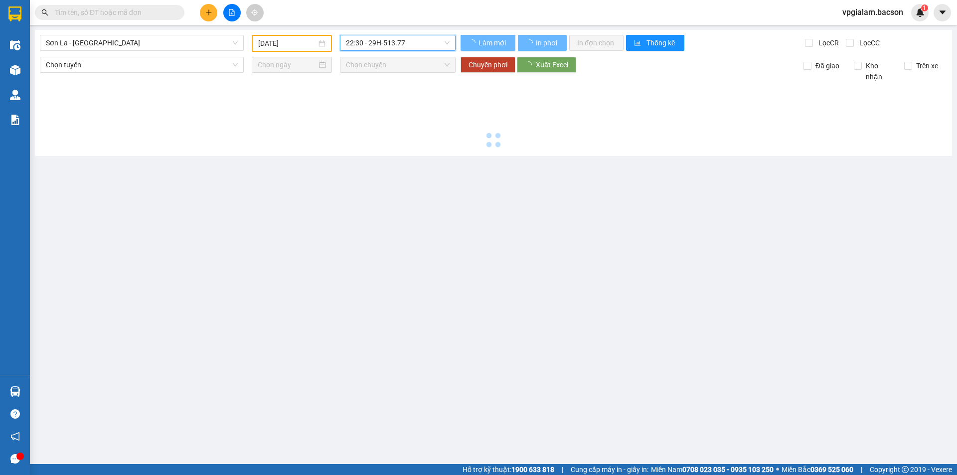
scroll to position [0, 0]
